Goal: Information Seeking & Learning: Learn about a topic

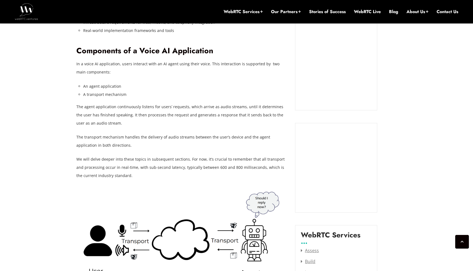
scroll to position [545, 0]
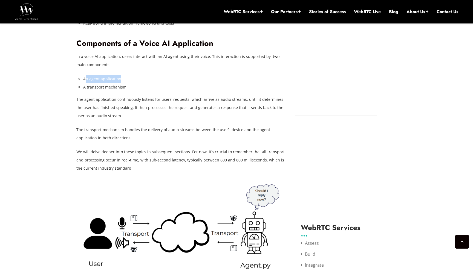
drag, startPoint x: 85, startPoint y: 79, endPoint x: 123, endPoint y: 76, distance: 38.5
click at [123, 76] on li "An agent application" at bounding box center [185, 79] width 204 height 8
click at [144, 77] on li "An agent application" at bounding box center [185, 79] width 204 height 8
drag, startPoint x: 85, startPoint y: 88, endPoint x: 118, endPoint y: 95, distance: 34.6
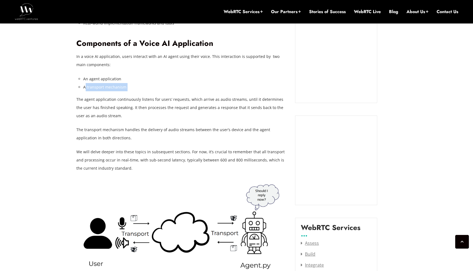
click at [116, 113] on p "The agent application continuously listens for users’ requests, which arrive as…" at bounding box center [181, 108] width 211 height 25
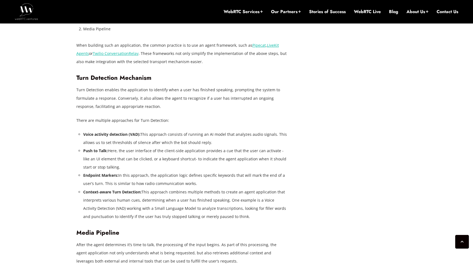
scroll to position [891, 0]
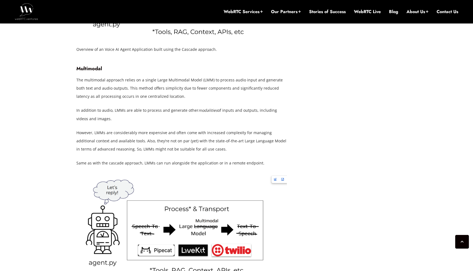
scroll to position [1354, 0]
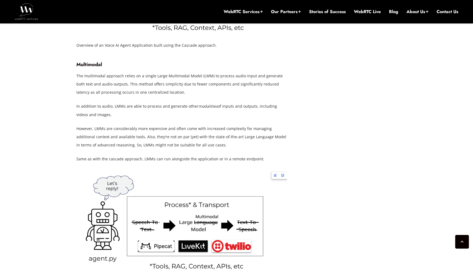
click at [180, 116] on p "In addition to audio, LMMs are able to process and generate other modalities of…" at bounding box center [181, 110] width 211 height 16
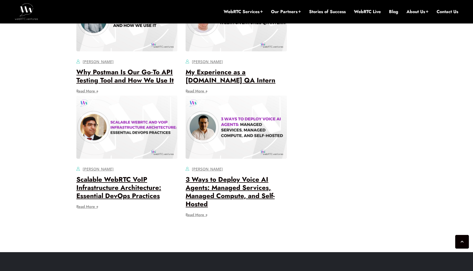
scroll to position [2223, 0]
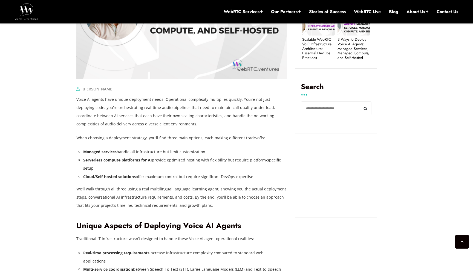
scroll to position [345, 0]
click at [165, 150] on li "Managed services handle all infrastructure but limit customization" at bounding box center [185, 152] width 204 height 8
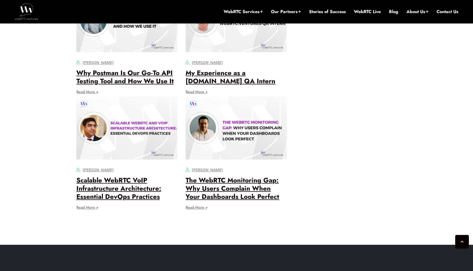
scroll to position [3210, 0]
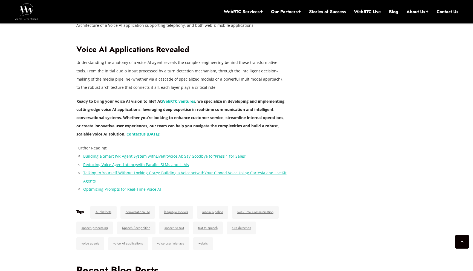
scroll to position [1906, 0]
